Goal: Navigation & Orientation: Understand site structure

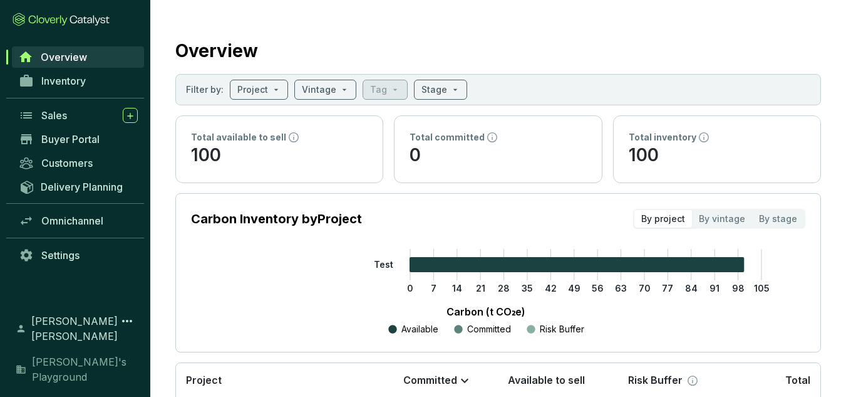
click at [39, 14] on icon at bounding box center [61, 20] width 97 height 14
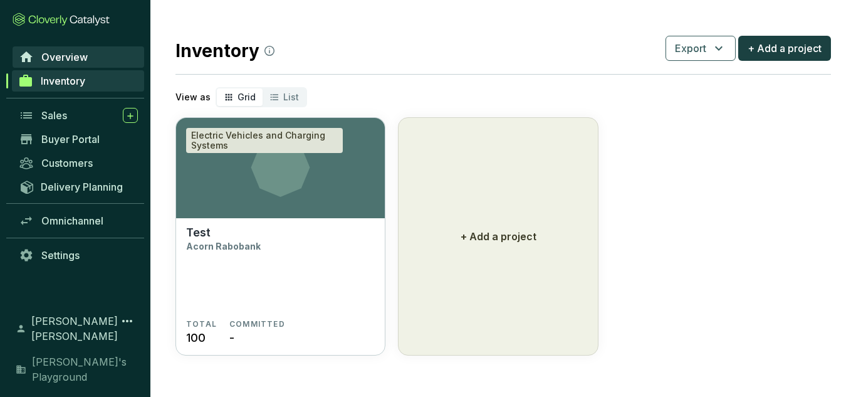
click at [53, 55] on span "Overview" at bounding box center [64, 57] width 46 height 13
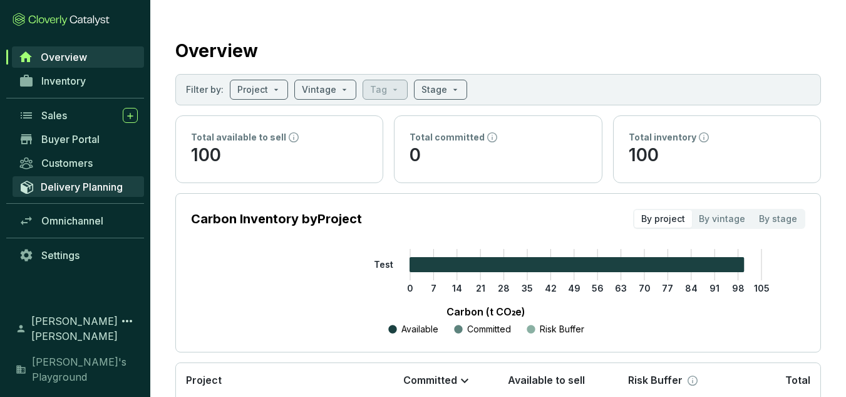
click at [120, 185] on span "Delivery Planning" at bounding box center [82, 186] width 82 height 13
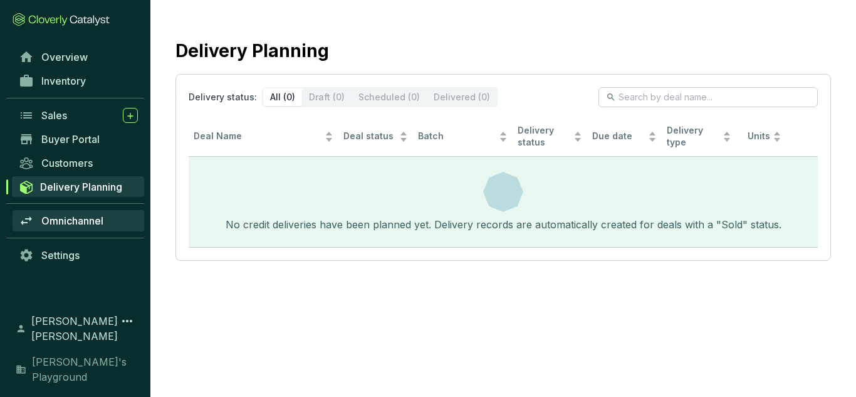
click at [96, 222] on span "Omnichannel" at bounding box center [72, 220] width 62 height 13
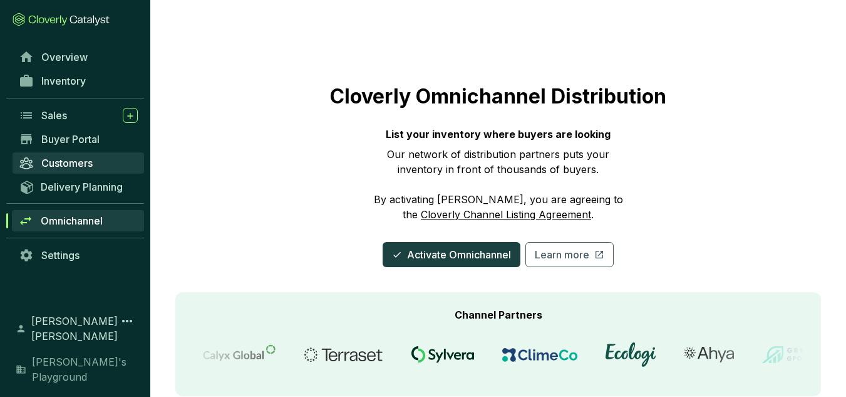
click at [74, 160] on span "Customers" at bounding box center [66, 163] width 51 height 13
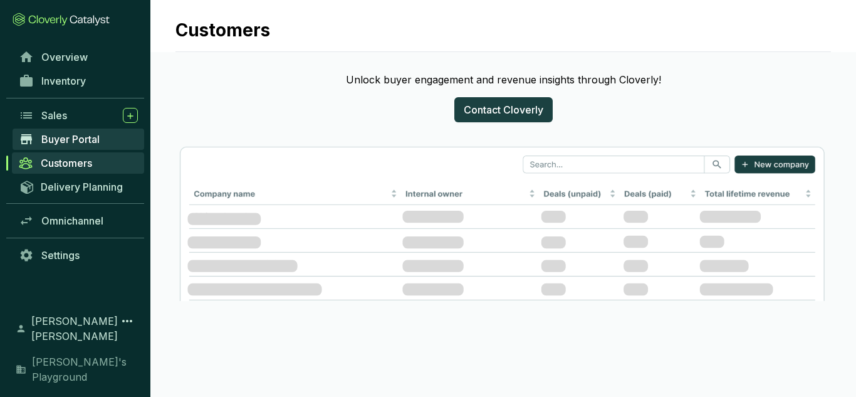
click at [71, 138] on span "Buyer Portal" at bounding box center [70, 139] width 58 height 13
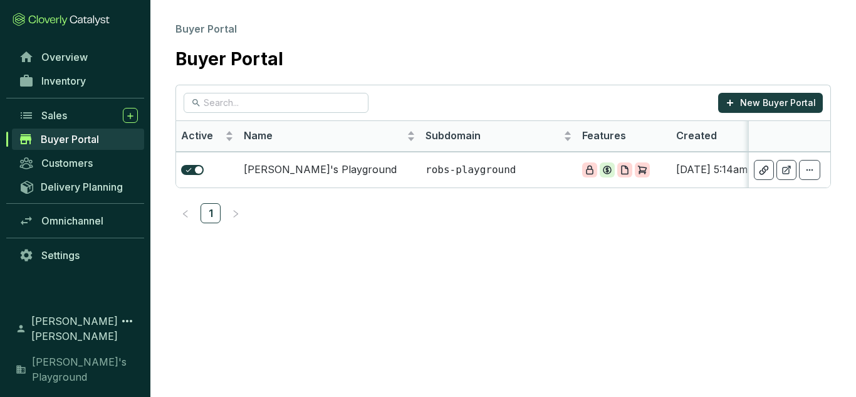
click at [50, 243] on div "Settings" at bounding box center [75, 255] width 150 height 24
click at [55, 251] on span "Settings" at bounding box center [60, 255] width 38 height 13
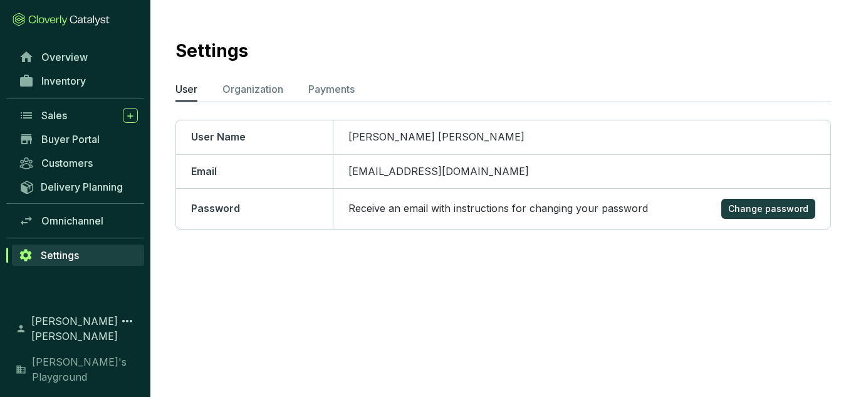
click at [40, 4] on section "Overview Inventory Sales Buyer Portal Customers Delivery Planning Omnichannel S…" at bounding box center [75, 198] width 150 height 397
click at [46, 20] on icon at bounding box center [48, 21] width 39 height 10
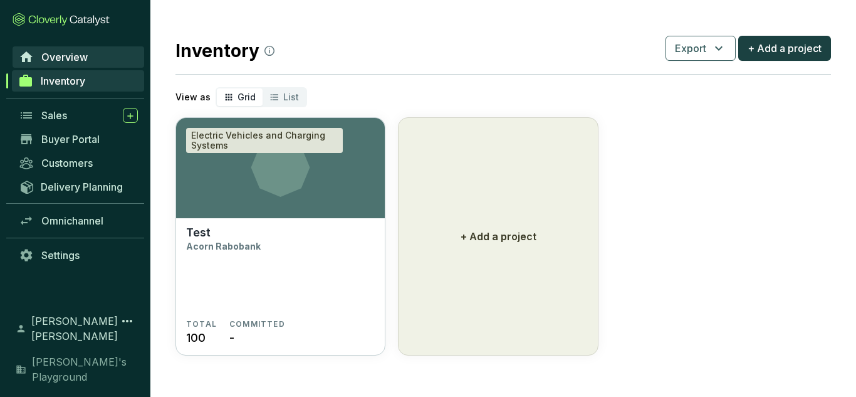
click at [82, 58] on span "Overview" at bounding box center [64, 57] width 46 height 13
